Goal: Transaction & Acquisition: Purchase product/service

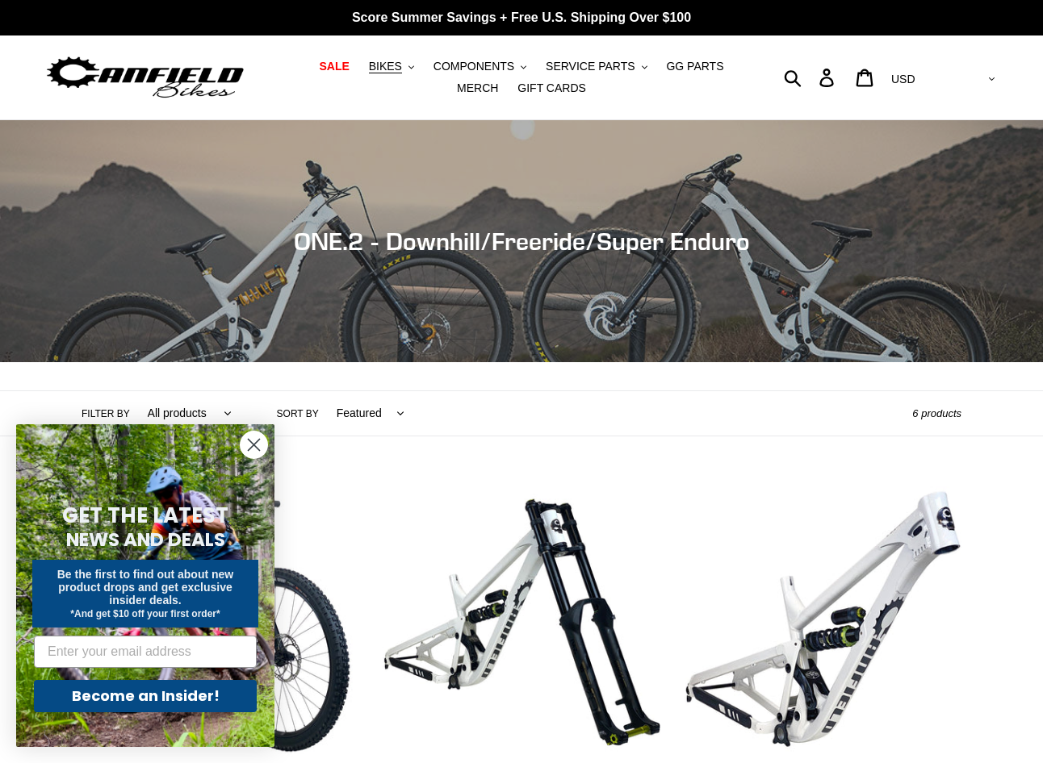
click at [254, 447] on circle "Close dialog" at bounding box center [253, 445] width 27 height 27
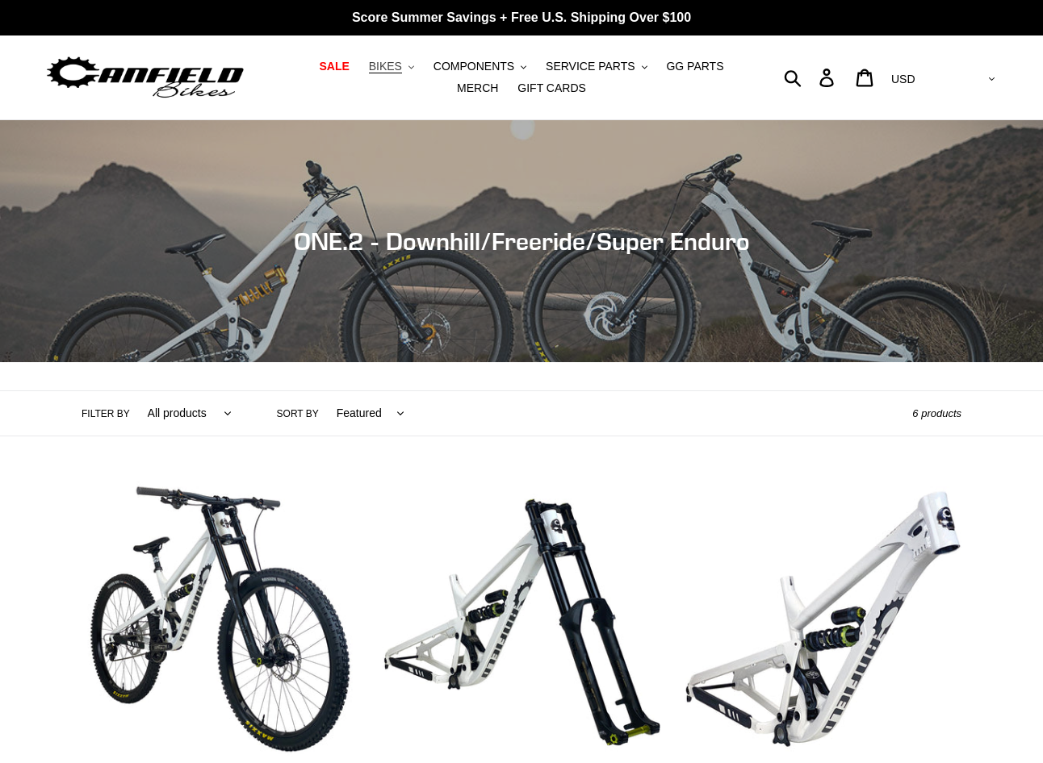
click at [370, 68] on span "BIKES" at bounding box center [385, 67] width 33 height 14
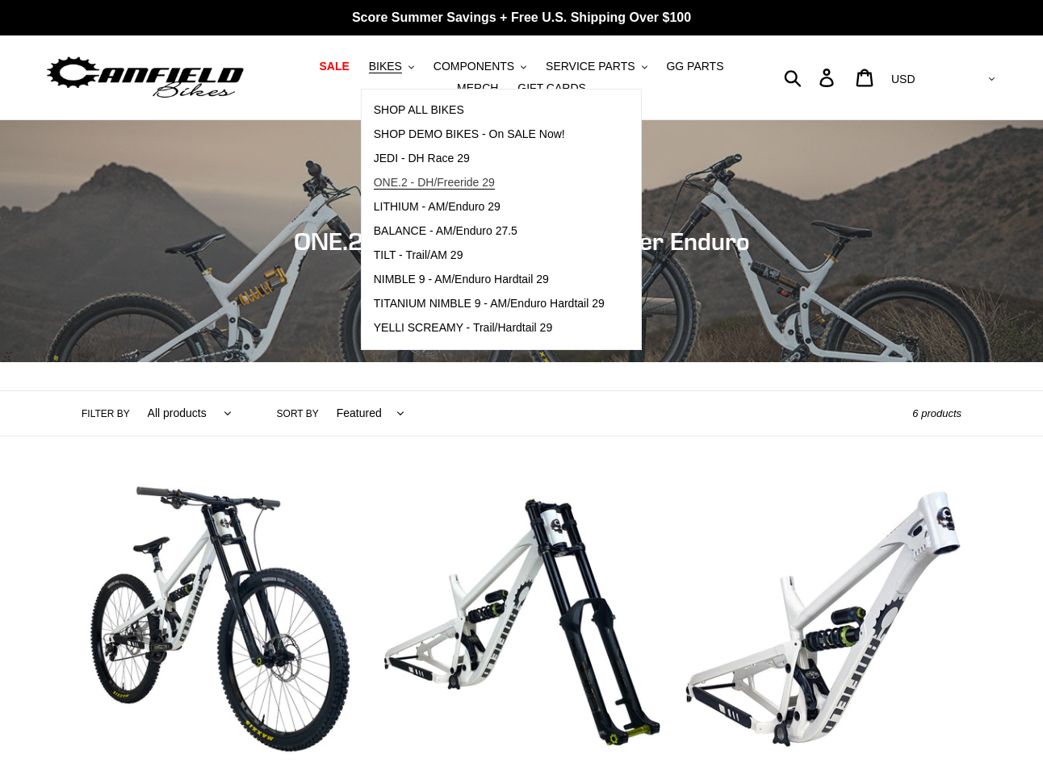
click at [374, 179] on span "ONE.2 - DH/Freeride 29" at bounding box center [434, 183] width 121 height 14
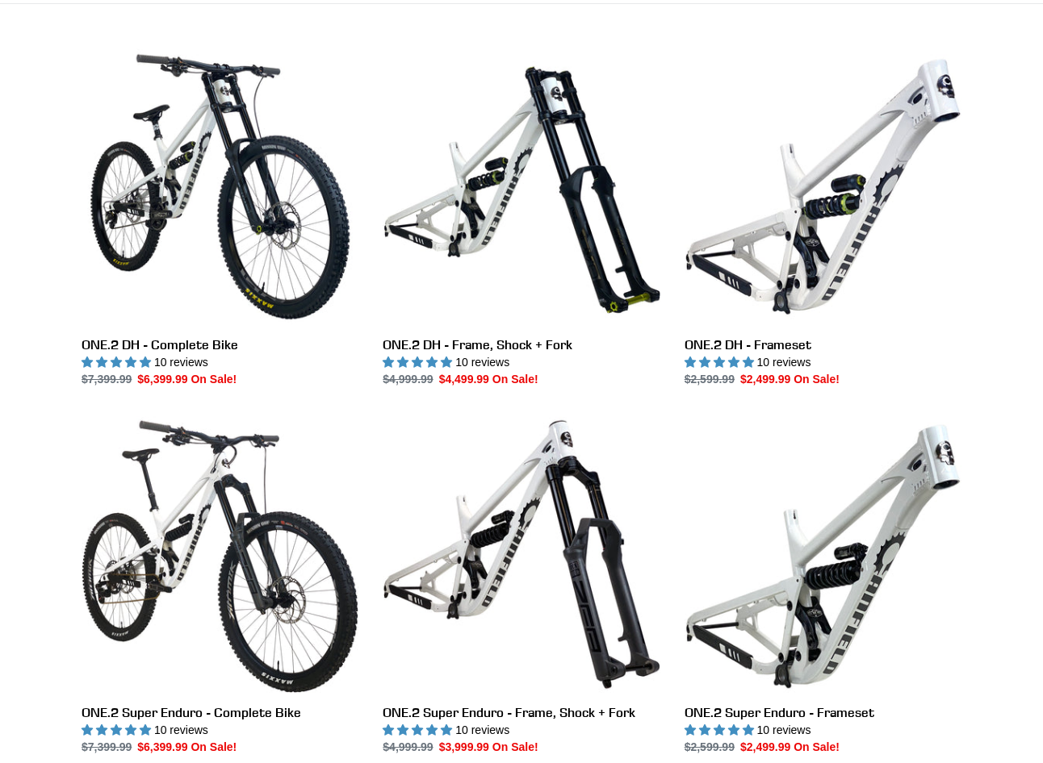
scroll to position [484, 0]
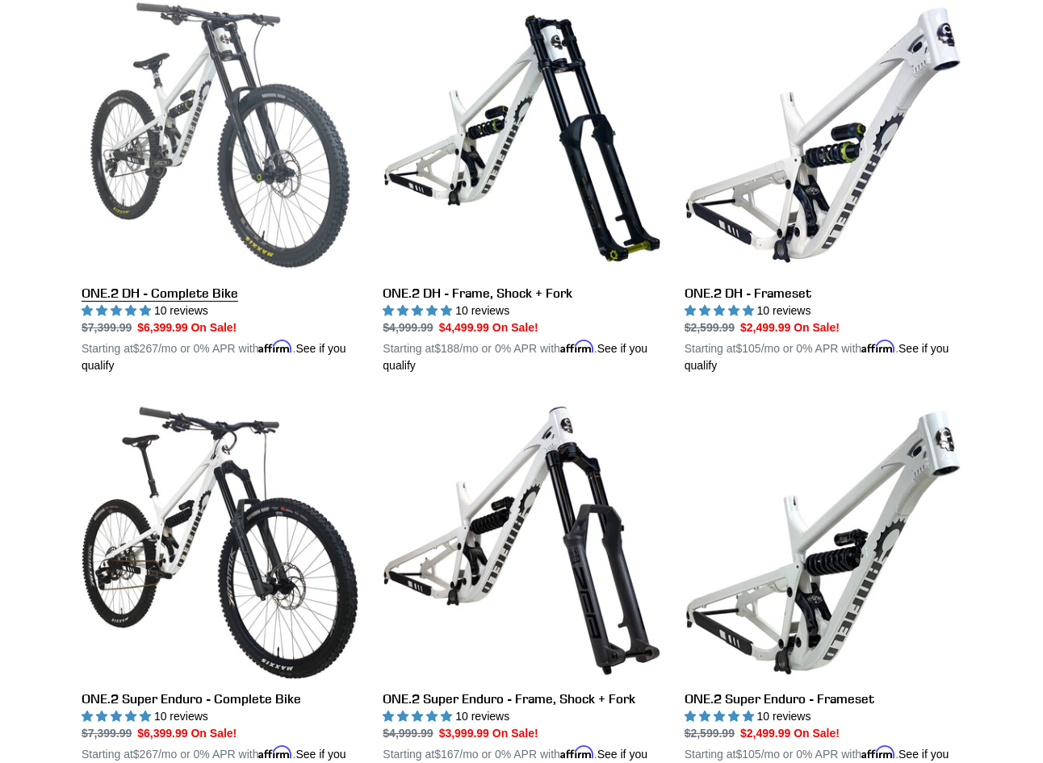
click at [224, 219] on link "ONE.2 DH - Complete Bike" at bounding box center [219, 186] width 277 height 378
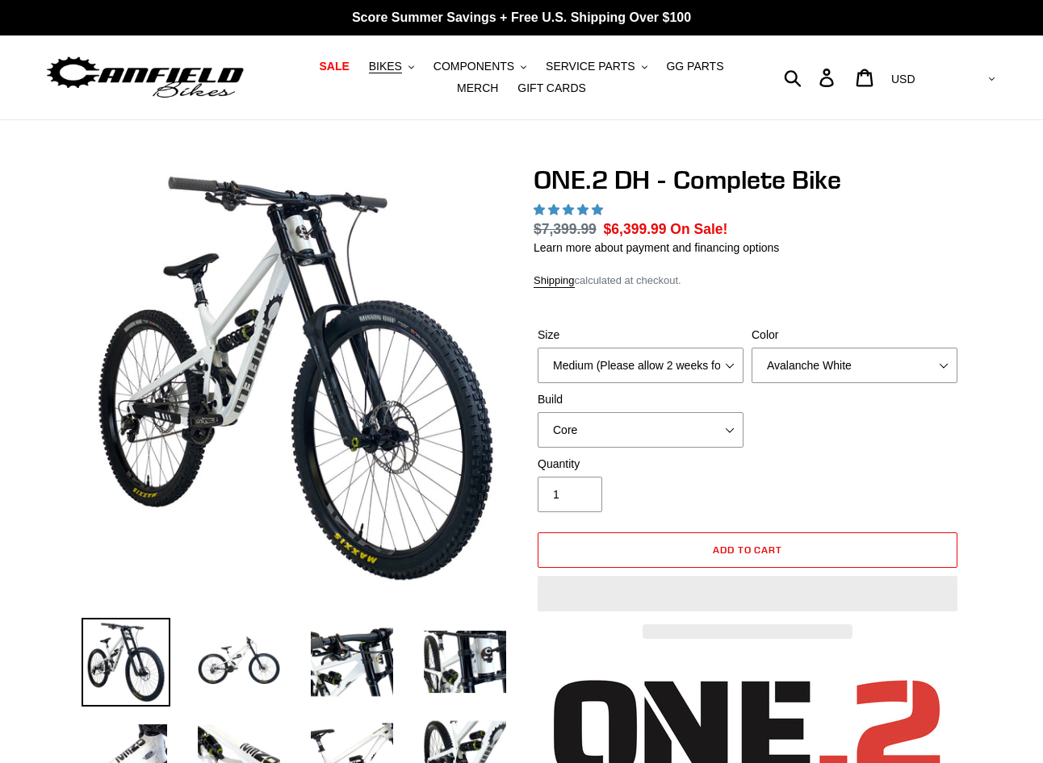
select select "highest-rating"
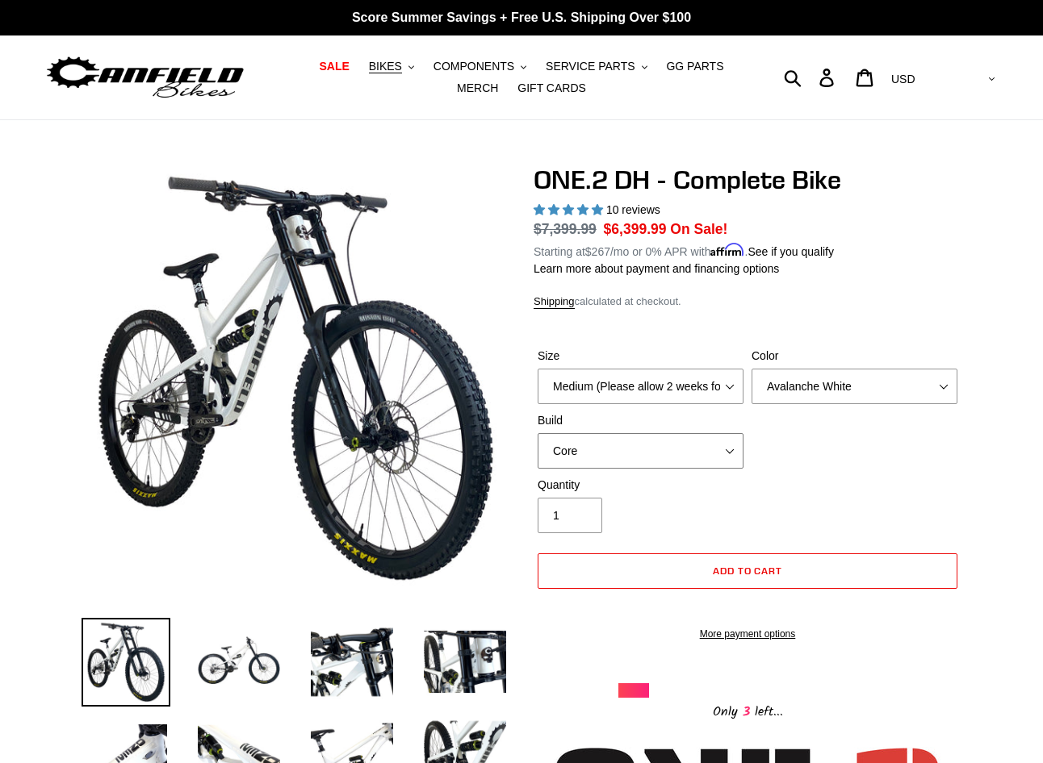
click at [742, 447] on select "Core Pro" at bounding box center [640, 451] width 206 height 36
click at [843, 445] on div "Size Medium (Please allow 2 weeks for delivery) Large (Sold Out) Color Avalanch…" at bounding box center [747, 412] width 428 height 129
click at [862, 478] on div "Quantity 1" at bounding box center [747, 509] width 428 height 65
click at [185, 80] on img at bounding box center [145, 77] width 202 height 51
